Goal: Task Accomplishment & Management: Manage account settings

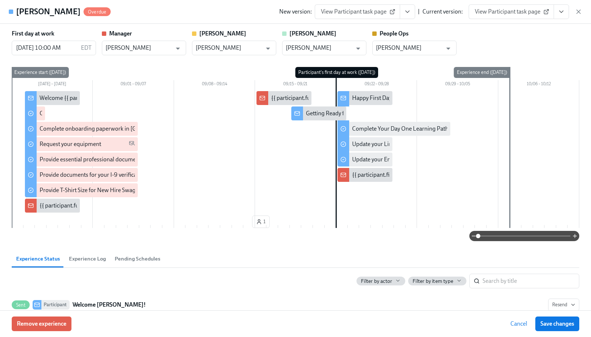
scroll to position [675, 0]
click at [580, 11] on icon "button" at bounding box center [578, 11] width 7 height 7
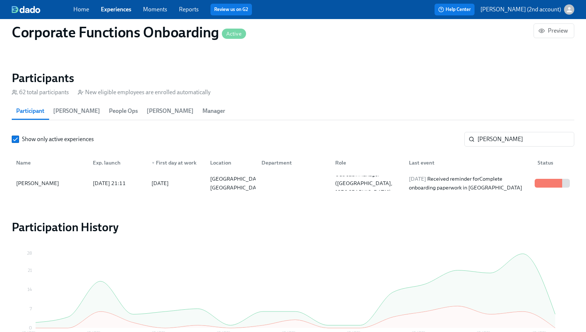
scroll to position [0, 3607]
click at [485, 144] on input "[PERSON_NAME]" at bounding box center [525, 139] width 97 height 15
type input "[PERSON_NAME]"
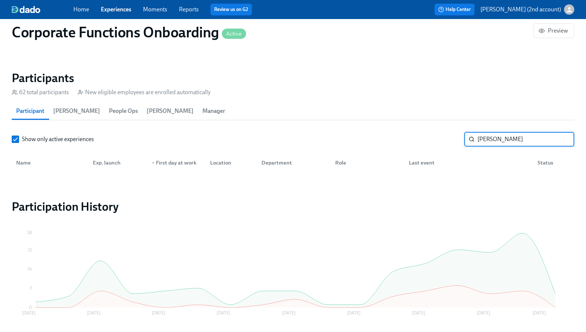
click at [105, 4] on div "Home Experiences Moments Reports Review us on G2" at bounding box center [198, 10] width 250 height 12
click at [114, 7] on link "Experiences" at bounding box center [116, 9] width 30 height 7
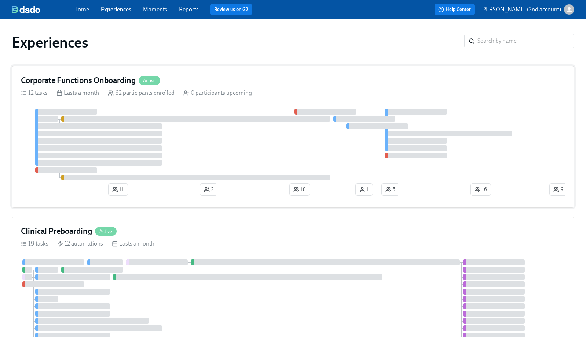
click at [269, 98] on div "Corporate Functions Onboarding Active 12 tasks Lasts a month 62 participants en…" at bounding box center [293, 137] width 562 height 142
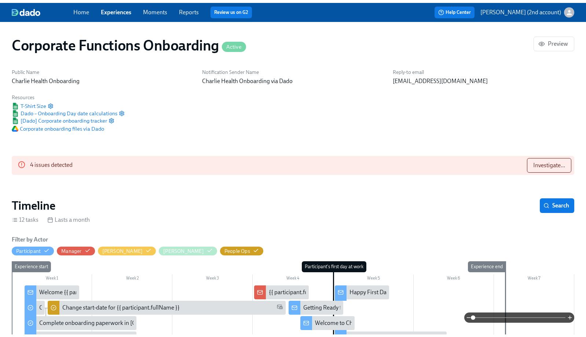
scroll to position [0, 2892]
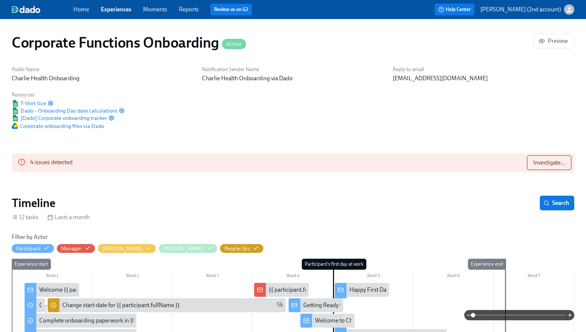
click at [123, 14] on div "Home Experiences Moments Reports Review us on G2" at bounding box center [198, 10] width 250 height 12
click at [121, 9] on link "Experiences" at bounding box center [116, 9] width 30 height 7
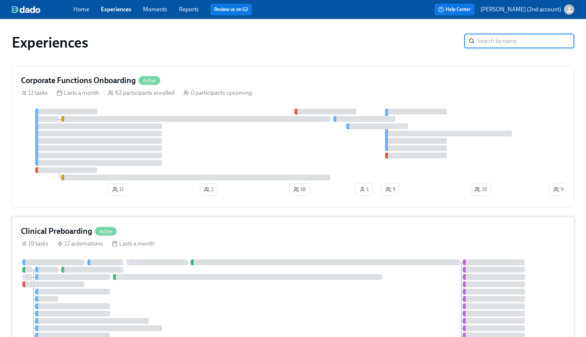
click at [160, 228] on div "Clinical Preboarding Active 19 tasks 12 automations Lasts a month" at bounding box center [293, 296] width 562 height 158
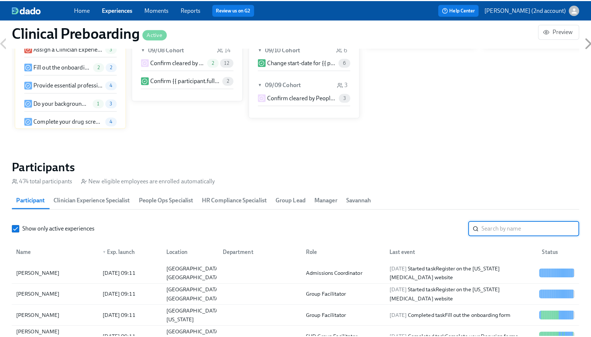
scroll to position [0, 8450]
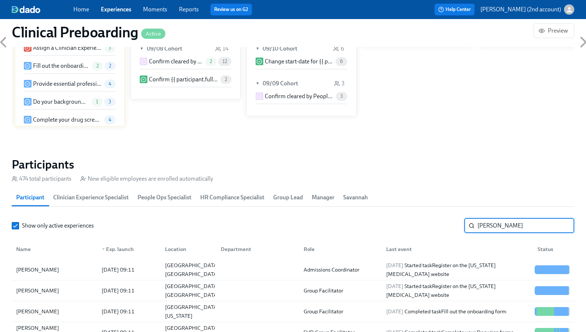
type input "[PERSON_NAME]"
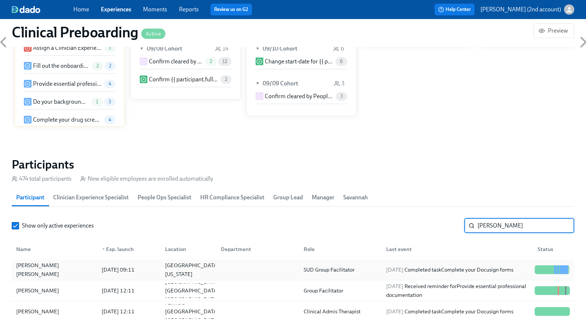
click at [334, 272] on div "SUD Group Facilitator" at bounding box center [328, 269] width 57 height 9
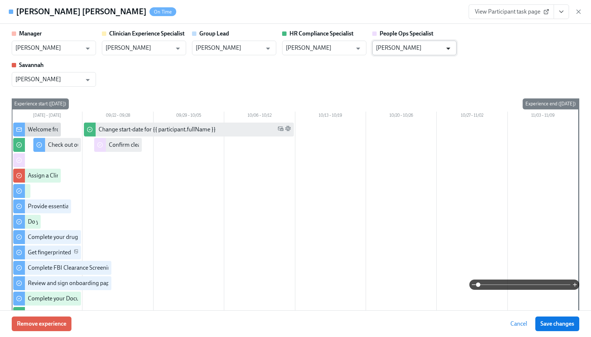
click at [444, 53] on icon "Open" at bounding box center [448, 49] width 10 height 10
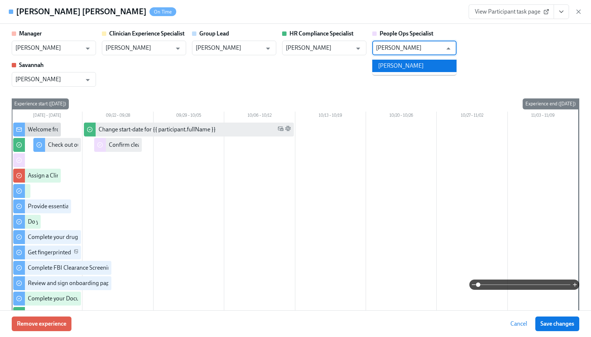
click at [390, 67] on li "[PERSON_NAME]" at bounding box center [414, 66] width 84 height 12
type input "[PERSON_NAME]"
click at [580, 10] on icon "button" at bounding box center [579, 12] width 4 height 4
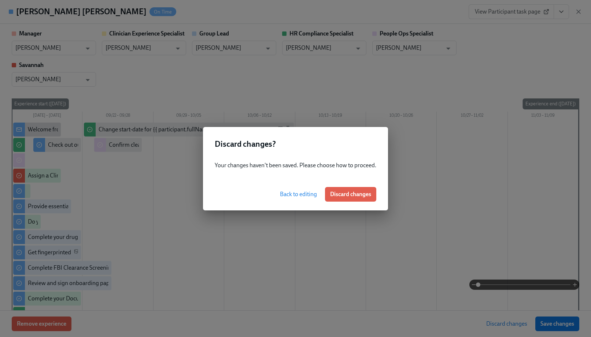
click at [296, 191] on span "Back to editing" at bounding box center [298, 194] width 37 height 7
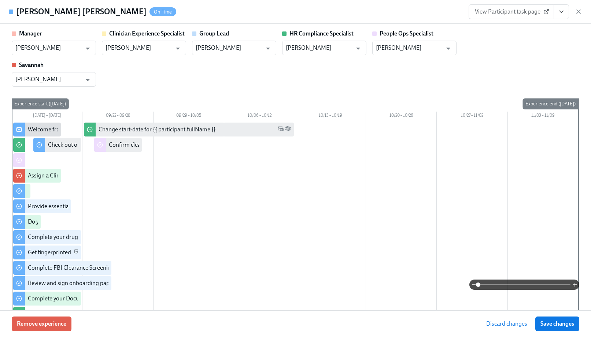
click at [509, 52] on div "Manager [PERSON_NAME] ​ Clinician Experience Specialist [PERSON_NAME] ​ Group L…" at bounding box center [296, 58] width 568 height 57
click at [564, 325] on span "Save changes" at bounding box center [558, 324] width 34 height 7
type input "[PERSON_NAME]"
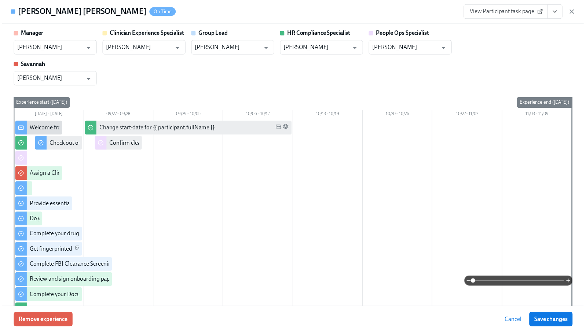
scroll to position [0, 8939]
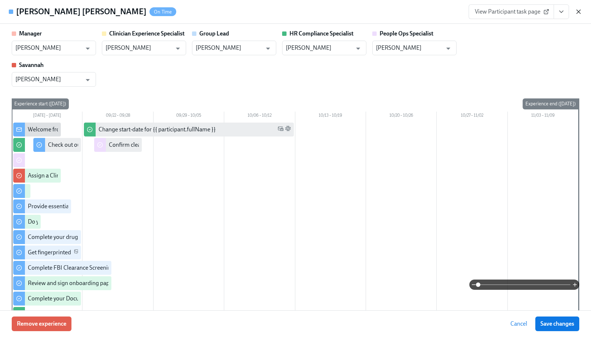
click at [578, 13] on icon "button" at bounding box center [578, 11] width 7 height 7
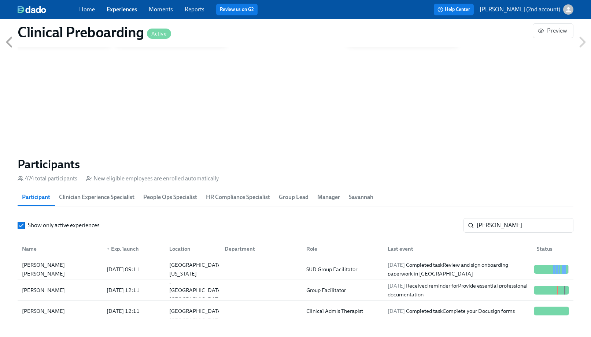
scroll to position [0, 8934]
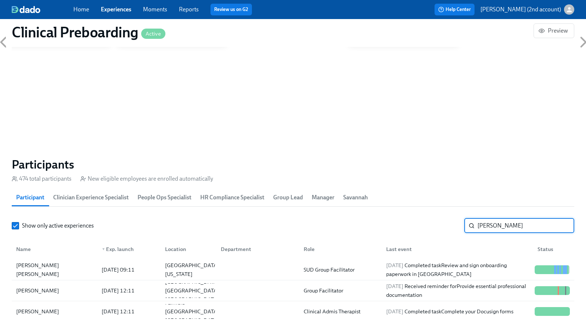
click at [490, 230] on input "[PERSON_NAME]" at bounding box center [525, 225] width 97 height 15
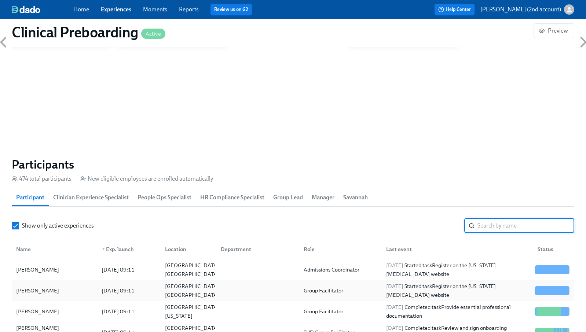
click at [234, 290] on div at bounding box center [256, 290] width 82 height 15
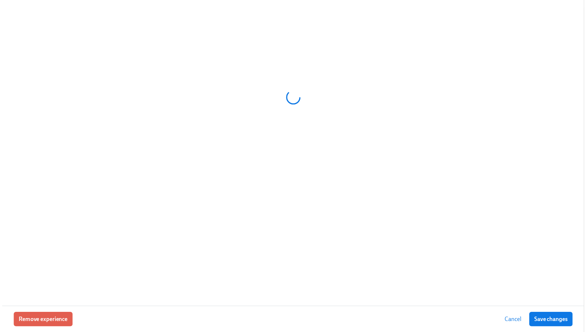
scroll to position [0, 8939]
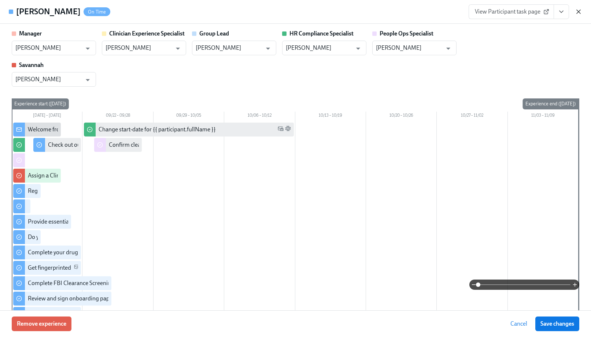
click at [578, 12] on icon "button" at bounding box center [579, 12] width 4 height 4
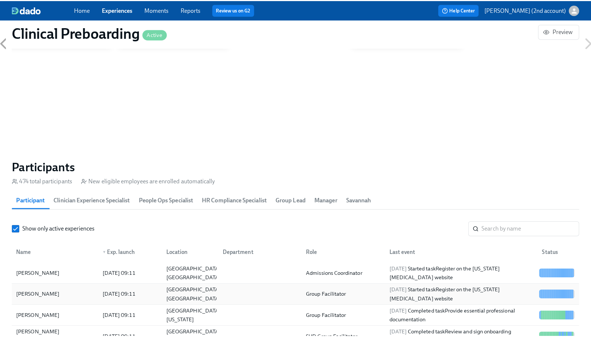
scroll to position [0, 8934]
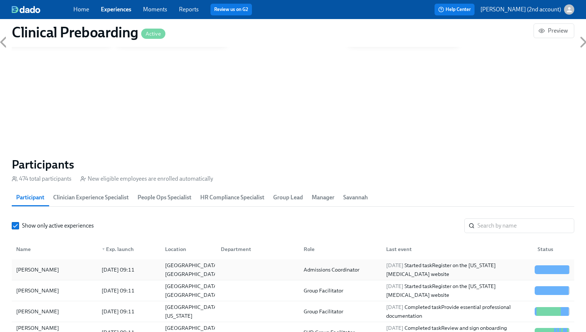
click at [65, 269] on div "[PERSON_NAME]" at bounding box center [54, 269] width 82 height 15
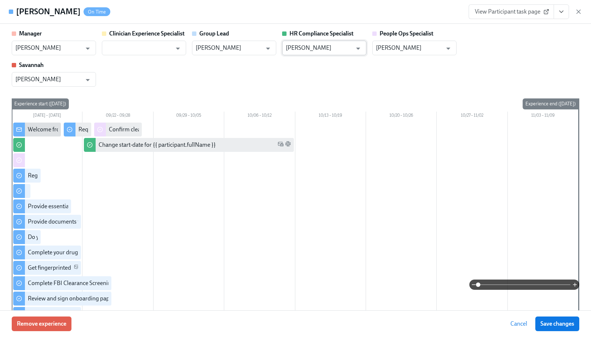
scroll to position [0, 8939]
click at [416, 48] on input "[PERSON_NAME]" at bounding box center [409, 48] width 66 height 15
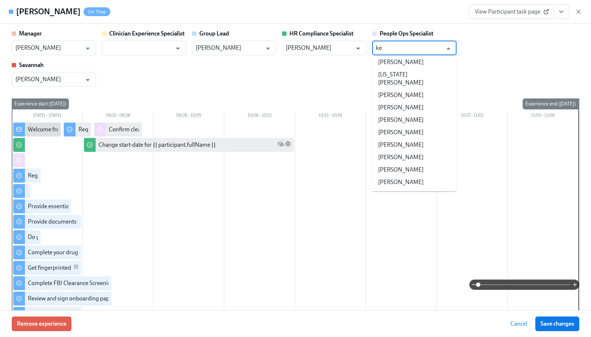
scroll to position [0, 0]
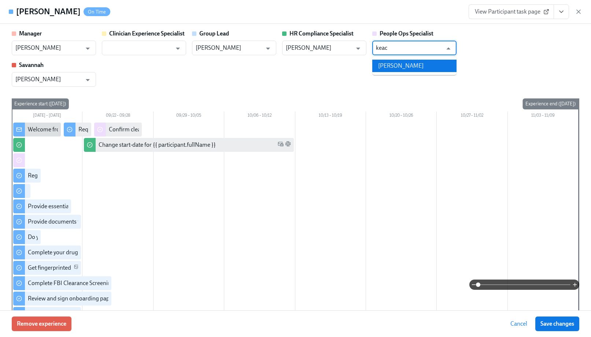
click at [426, 63] on li "[PERSON_NAME]" at bounding box center [414, 66] width 84 height 12
type input "[PERSON_NAME]"
click at [560, 322] on span "Save changes" at bounding box center [558, 324] width 34 height 7
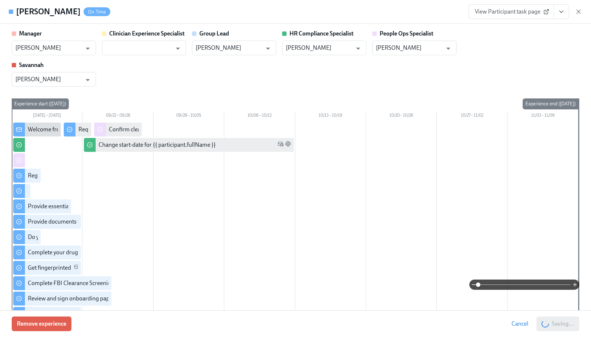
type input "[PERSON_NAME]"
